Goal: Check status: Check status

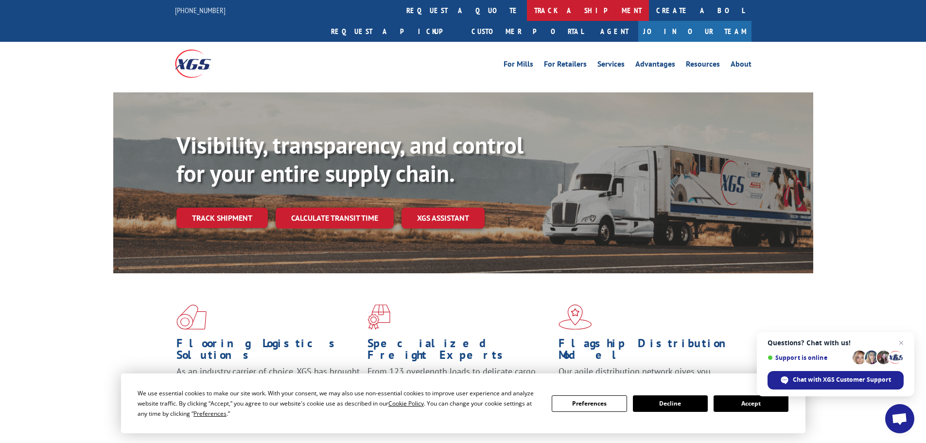
click at [527, 14] on link "track a shipment" at bounding box center [588, 10] width 122 height 21
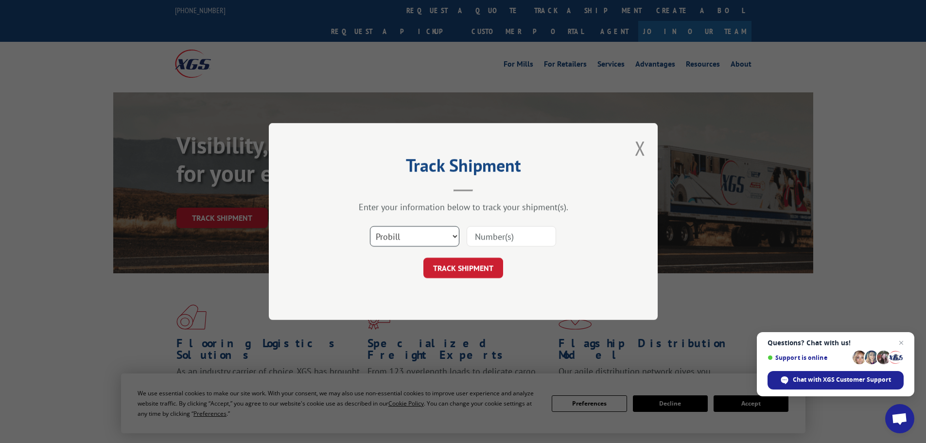
click at [420, 240] on select "Select category... Probill BOL PO" at bounding box center [414, 236] width 89 height 20
click at [408, 308] on div "Track Shipment Enter your information below to track your shipment(s). Select c…" at bounding box center [463, 221] width 389 height 197
click at [493, 236] on input at bounding box center [510, 236] width 89 height 20
paste input "43533292"
type input "43533292"
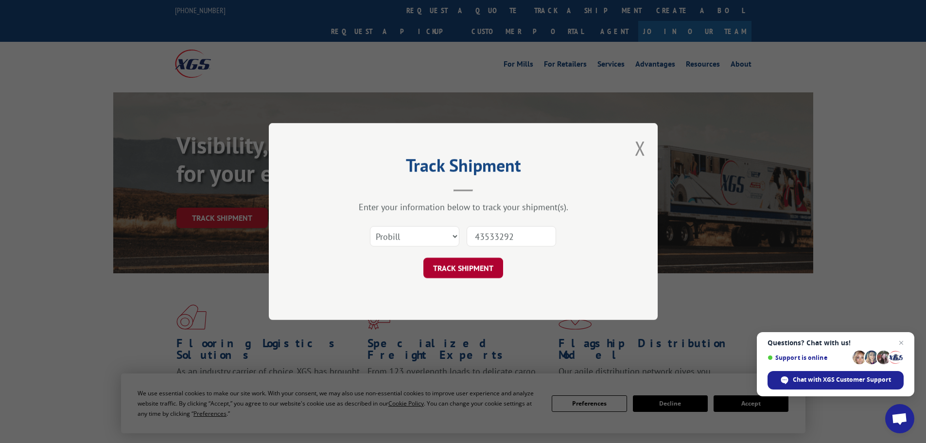
click at [484, 267] on button "TRACK SHIPMENT" at bounding box center [463, 268] width 80 height 20
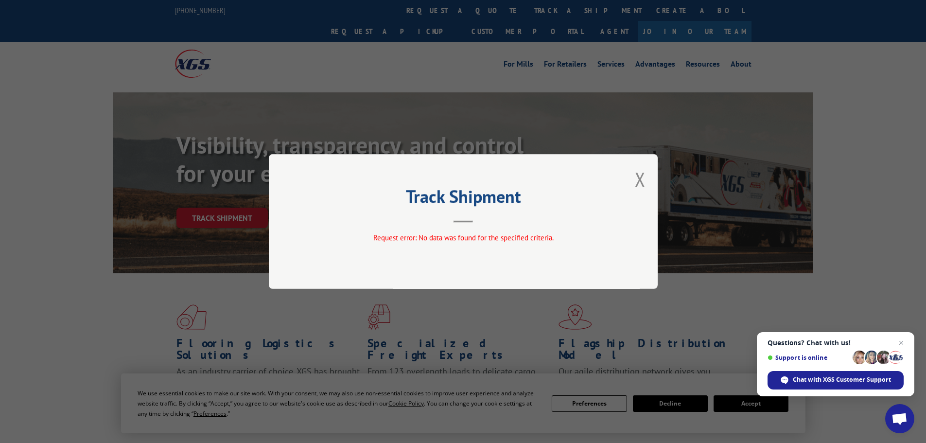
click at [638, 182] on button "Close modal" at bounding box center [640, 179] width 11 height 26
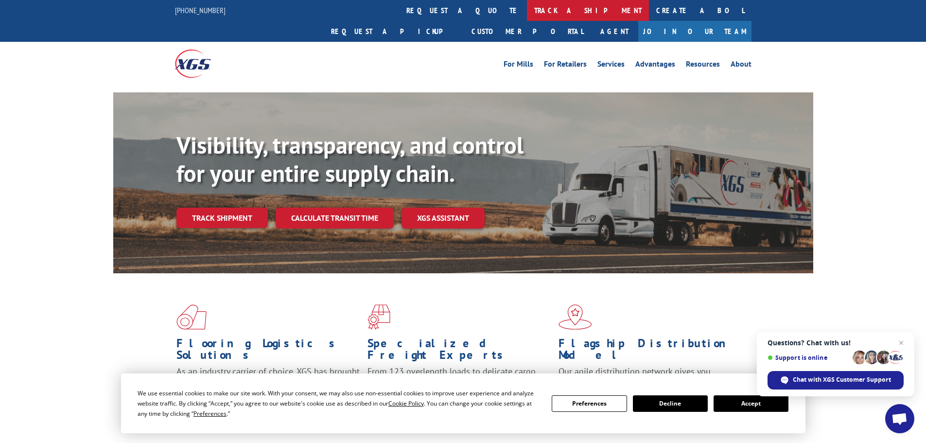
click at [527, 3] on link "track a shipment" at bounding box center [588, 10] width 122 height 21
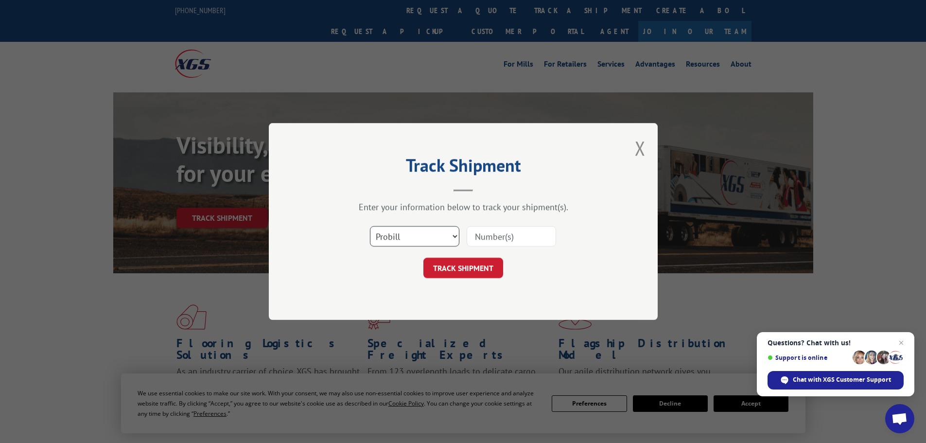
click at [415, 239] on select "Select category... Probill BOL PO" at bounding box center [414, 236] width 89 height 20
select select "bol"
click at [370, 226] on select "Select category... Probill BOL PO" at bounding box center [414, 236] width 89 height 20
click at [483, 236] on input at bounding box center [510, 236] width 89 height 20
type input "9"
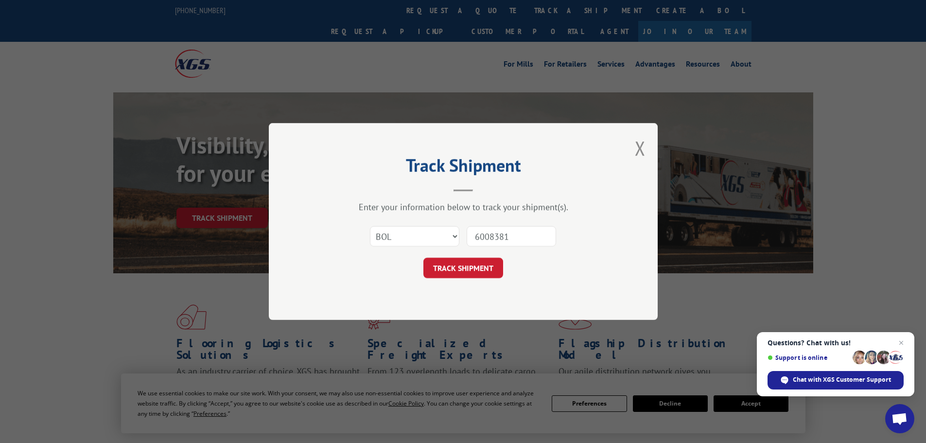
type input "6008381"
click at [423, 258] on button "TRACK SHIPMENT" at bounding box center [463, 268] width 80 height 20
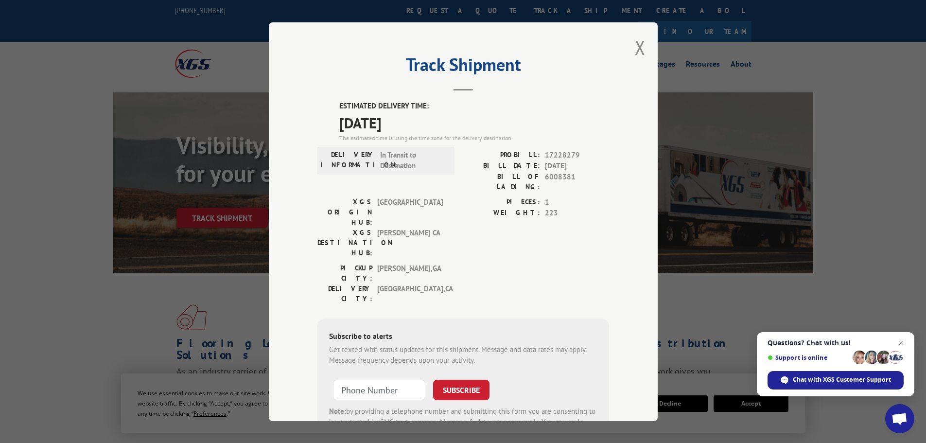
drag, startPoint x: 336, startPoint y: 102, endPoint x: 427, endPoint y: 120, distance: 92.6
click at [427, 120] on div "ESTIMATED DELIVERY TIME: [DATE] The estimated time is using the time zone for t…" at bounding box center [474, 122] width 270 height 42
copy div "ESTIMATED DELIVERY TIME: [DATE]"
click at [637, 49] on button "Close modal" at bounding box center [640, 47] width 11 height 26
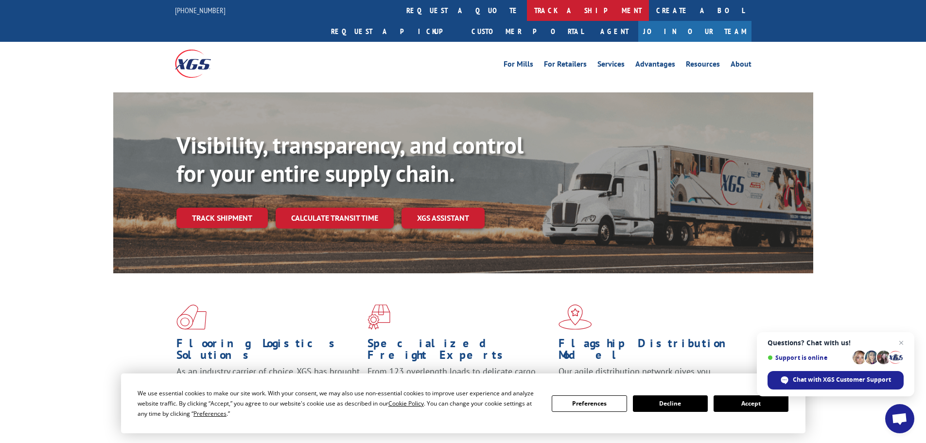
click at [527, 10] on link "track a shipment" at bounding box center [588, 10] width 122 height 21
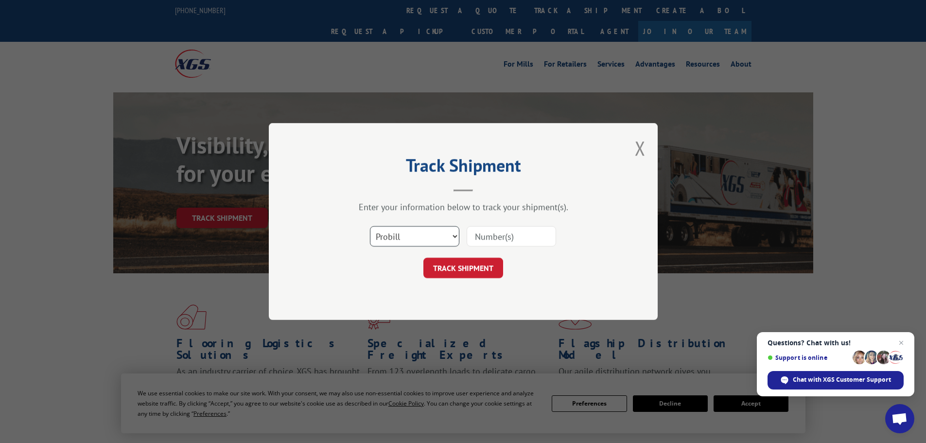
drag, startPoint x: 411, startPoint y: 238, endPoint x: 410, endPoint y: 243, distance: 5.4
click at [411, 238] on select "Select category... Probill BOL PO" at bounding box center [414, 236] width 89 height 20
select select "po"
click at [370, 226] on select "Select category... Probill BOL PO" at bounding box center [414, 236] width 89 height 20
paste input "43533224"
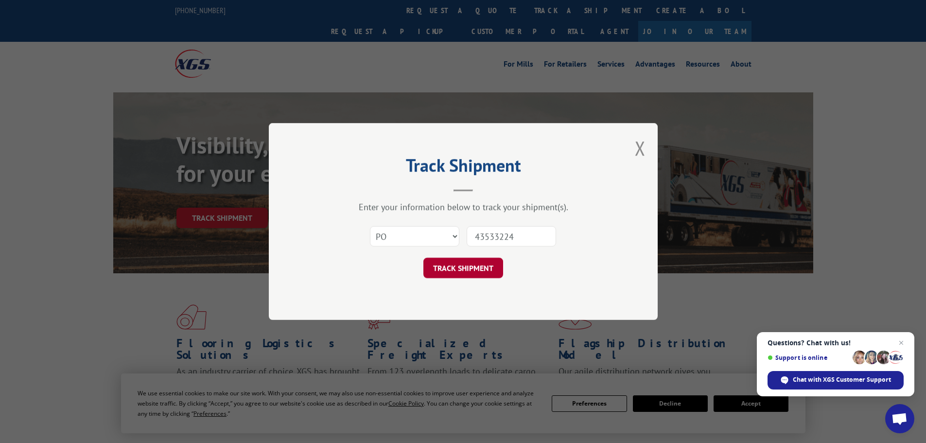
type input "43533224"
click at [473, 270] on button "TRACK SHIPMENT" at bounding box center [463, 268] width 80 height 20
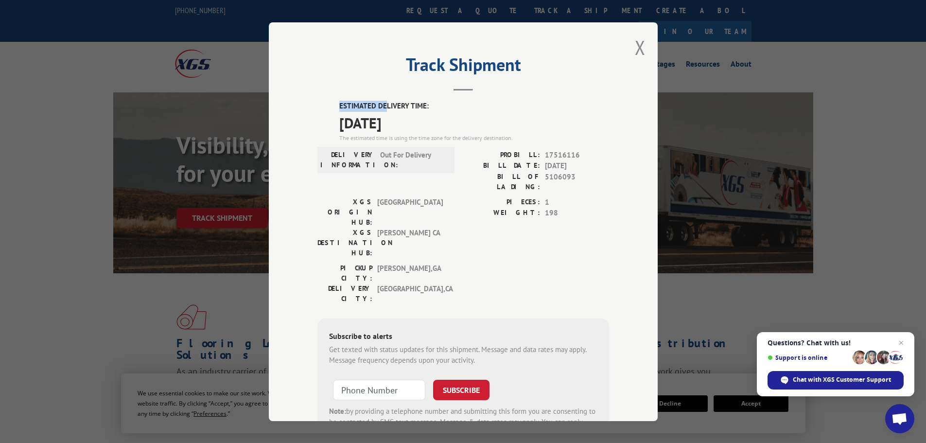
drag, startPoint x: 331, startPoint y: 105, endPoint x: 382, endPoint y: 111, distance: 51.3
click at [382, 111] on div "ESTIMATED DELIVERY TIME: [DATE] The estimated time is using the time zone for t…" at bounding box center [463, 275] width 292 height 349
click at [342, 105] on label "ESTIMATED DELIVERY TIME:" at bounding box center [474, 106] width 270 height 11
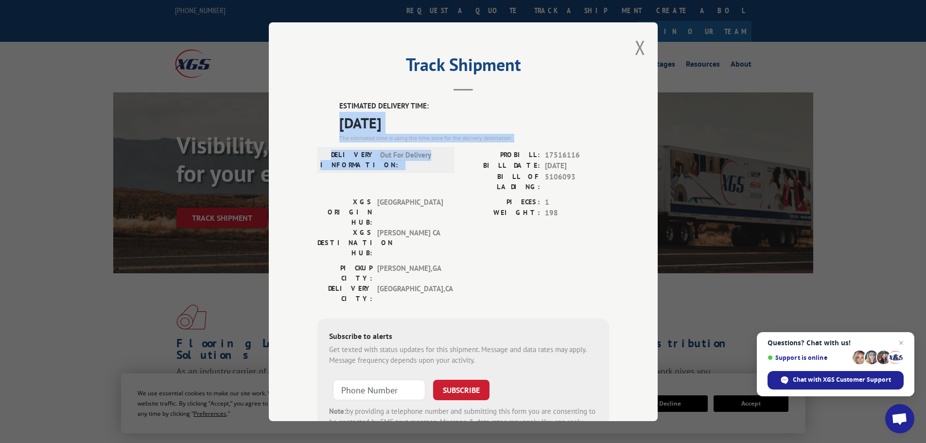
drag, startPoint x: 331, startPoint y: 118, endPoint x: 438, endPoint y: 161, distance: 115.8
click at [438, 161] on div "ESTIMATED DELIVERY TIME: [DATE] The estimated time is using the time zone for t…" at bounding box center [463, 275] width 292 height 349
copy div "[DATE] The estimated time is using the time zone for the delivery destination. …"
click at [635, 52] on button "Close modal" at bounding box center [640, 47] width 11 height 26
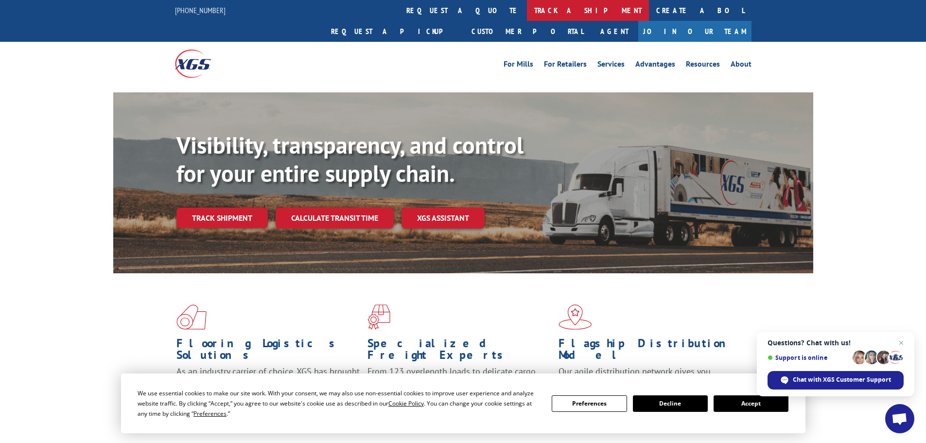
click at [527, 11] on link "track a shipment" at bounding box center [588, 10] width 122 height 21
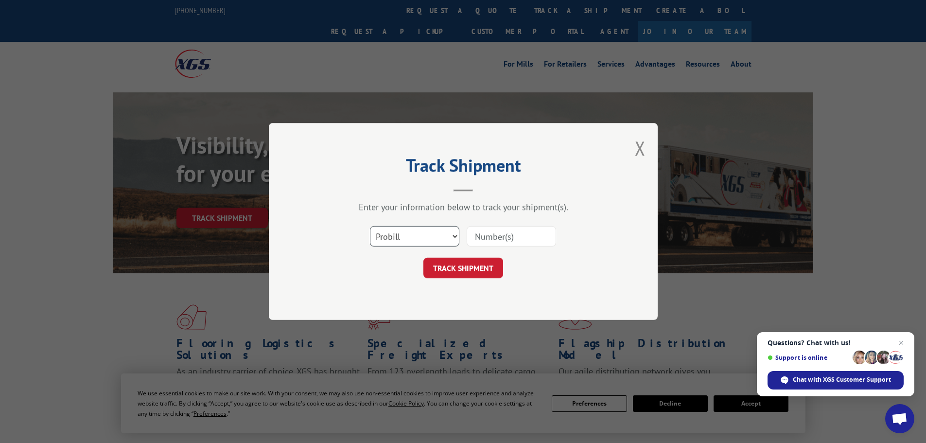
click at [438, 237] on select "Select category... Probill BOL PO" at bounding box center [414, 236] width 89 height 20
select select "bol"
click at [370, 226] on select "Select category... Probill BOL PO" at bounding box center [414, 236] width 89 height 20
paste input "6009794"
type input "6009794"
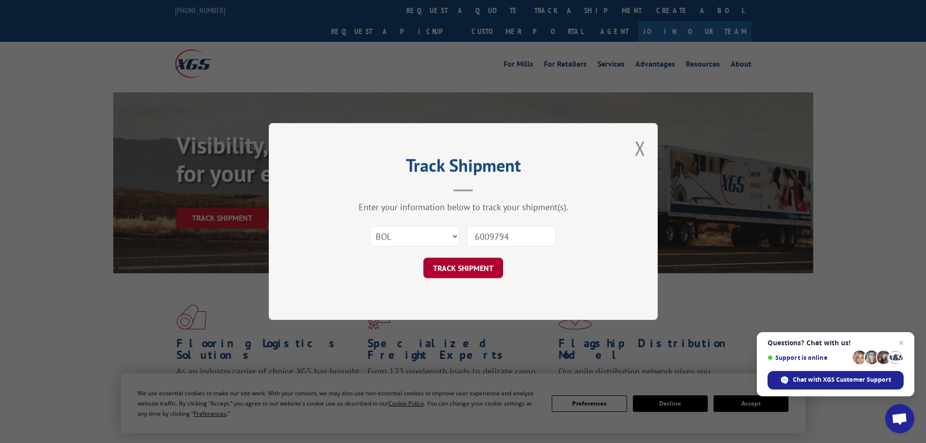
click at [478, 267] on button "TRACK SHIPMENT" at bounding box center [463, 268] width 80 height 20
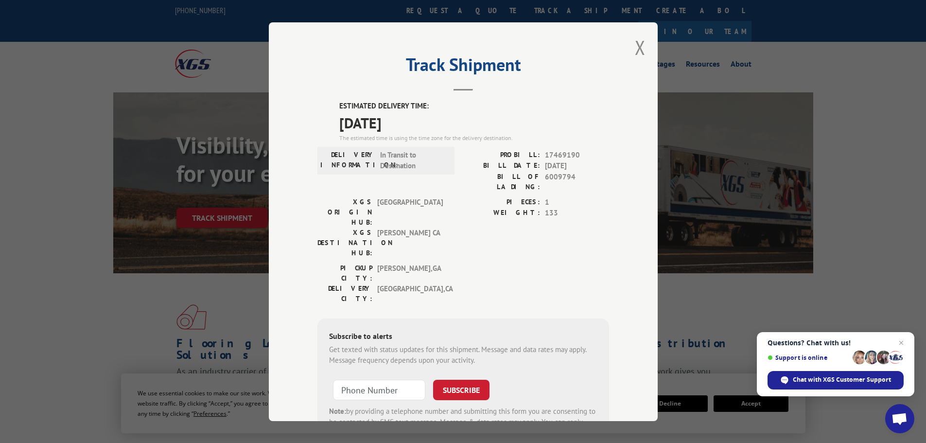
drag, startPoint x: 335, startPoint y: 103, endPoint x: 435, endPoint y: 125, distance: 102.5
click at [435, 125] on div "ESTIMATED DELIVERY TIME: [DATE] The estimated time is using the time zone for t…" at bounding box center [474, 122] width 270 height 42
copy div "ESTIMATED DELIVERY TIME: [DATE]"
